Goal: Information Seeking & Learning: Learn about a topic

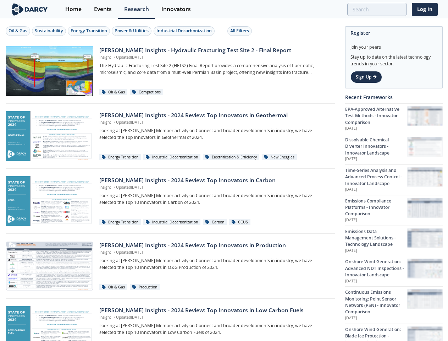
click at [18, 31] on div "Oil & Gas" at bounding box center [18, 31] width 19 height 6
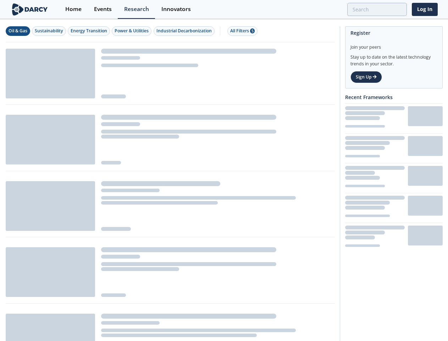
click at [49, 31] on div "Sustainability" at bounding box center [49, 31] width 28 height 6
click at [89, 31] on div "Energy Transition" at bounding box center [89, 31] width 37 height 6
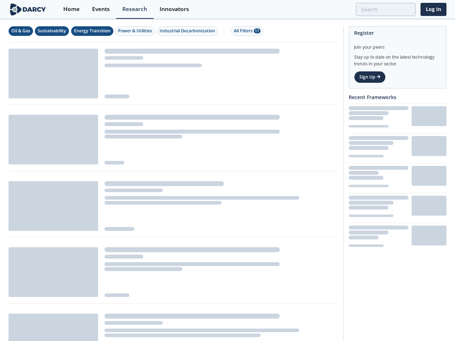
click at [133, 31] on div "Power & Utilities" at bounding box center [135, 31] width 34 height 6
click at [185, 31] on div "Industrial Decarbonization" at bounding box center [186, 31] width 55 height 6
